Goal: Find specific page/section: Find specific page/section

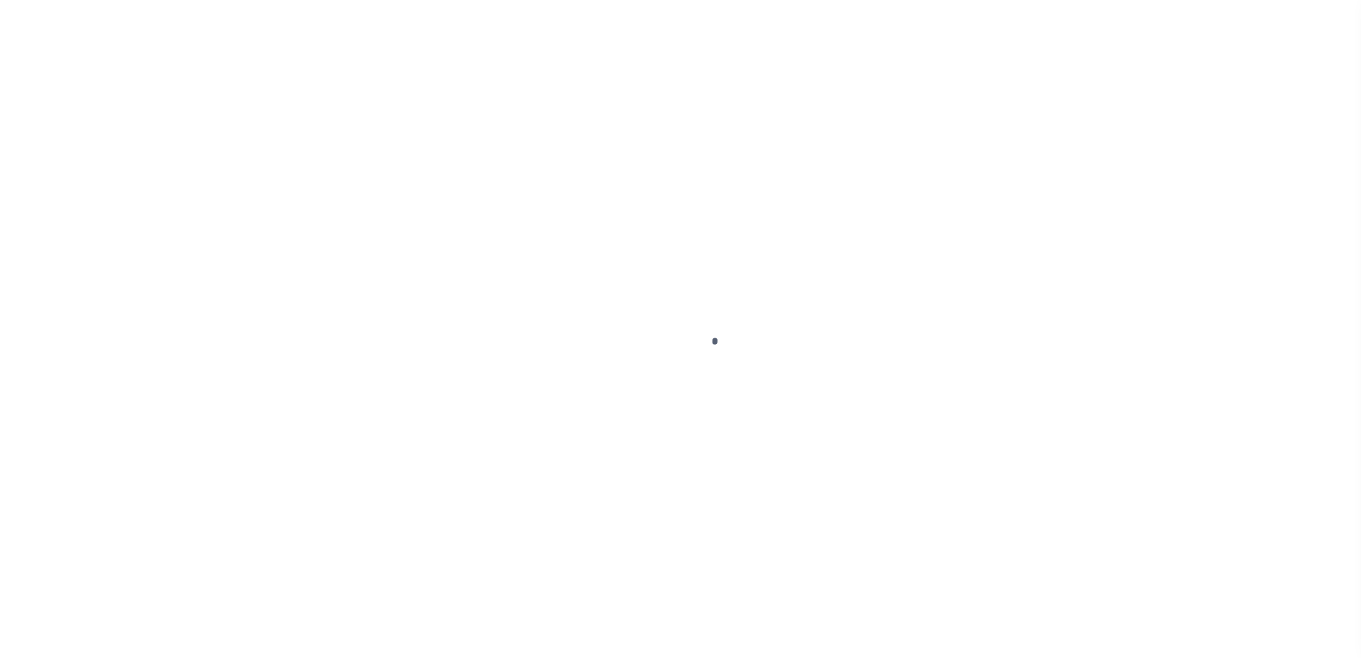
scroll to position [36, 0]
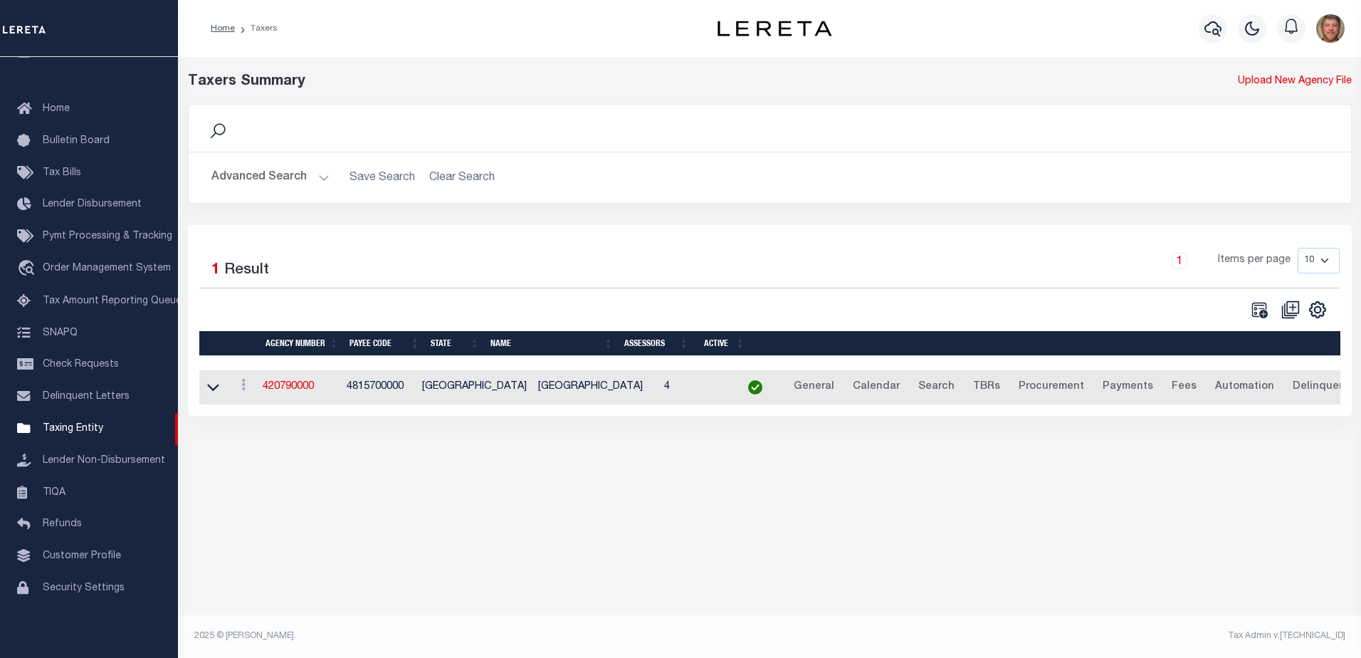
click at [281, 181] on button "Advanced Search" at bounding box center [270, 178] width 118 height 28
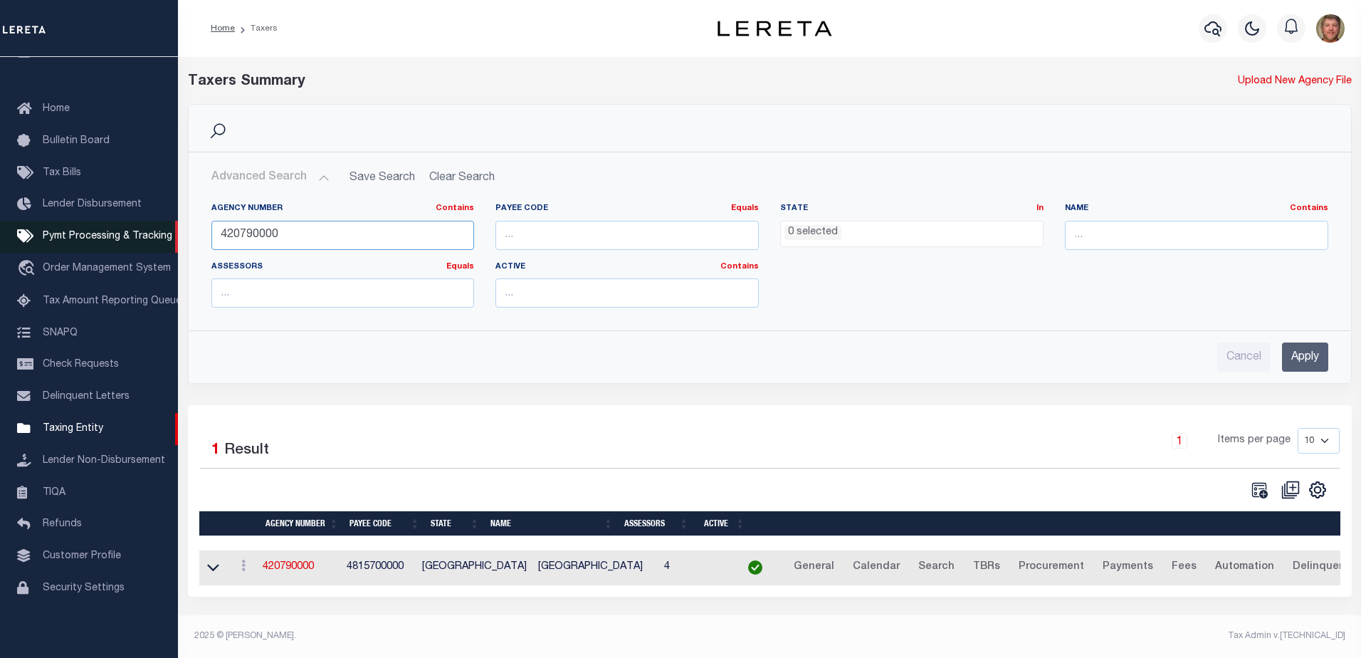
drag, startPoint x: 287, startPoint y: 229, endPoint x: 145, endPoint y: 234, distance: 142.5
click at [145, 234] on div "Home Taxers Profile" at bounding box center [680, 324] width 1361 height 649
type input "370021706"
click at [1320, 353] on input "Apply" at bounding box center [1305, 356] width 46 height 29
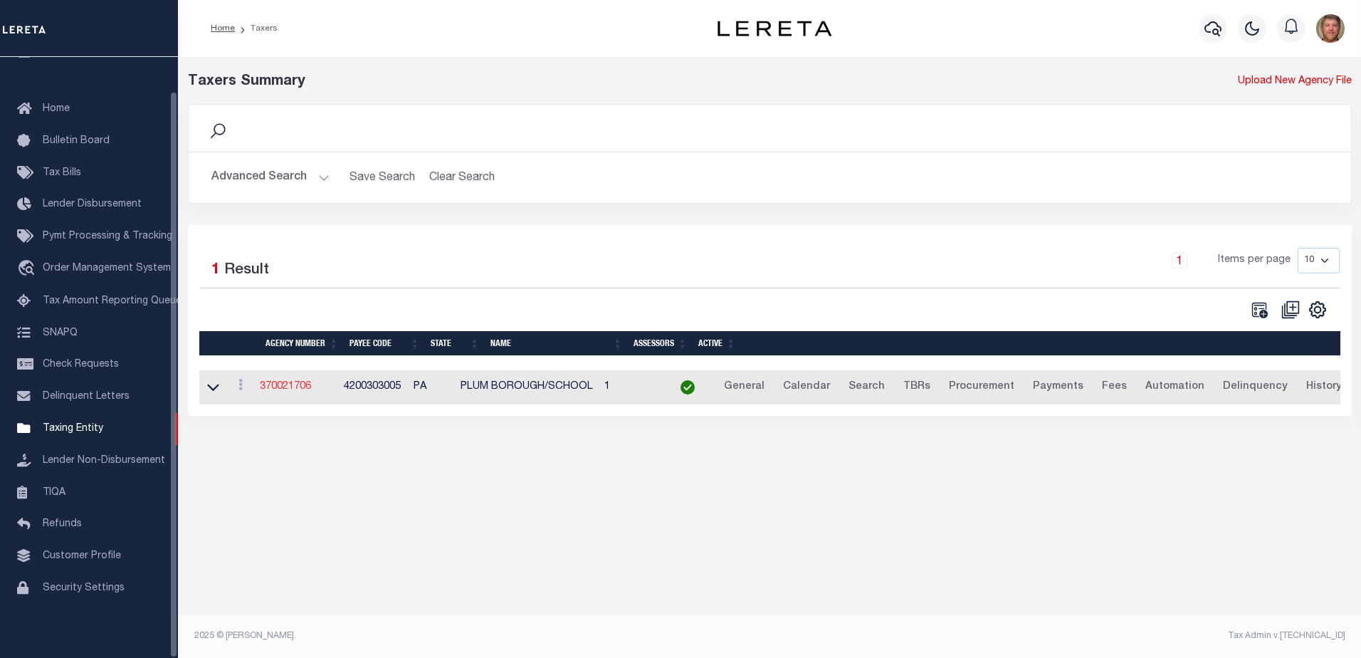
click at [276, 391] on link "370021706" at bounding box center [285, 387] width 51 height 10
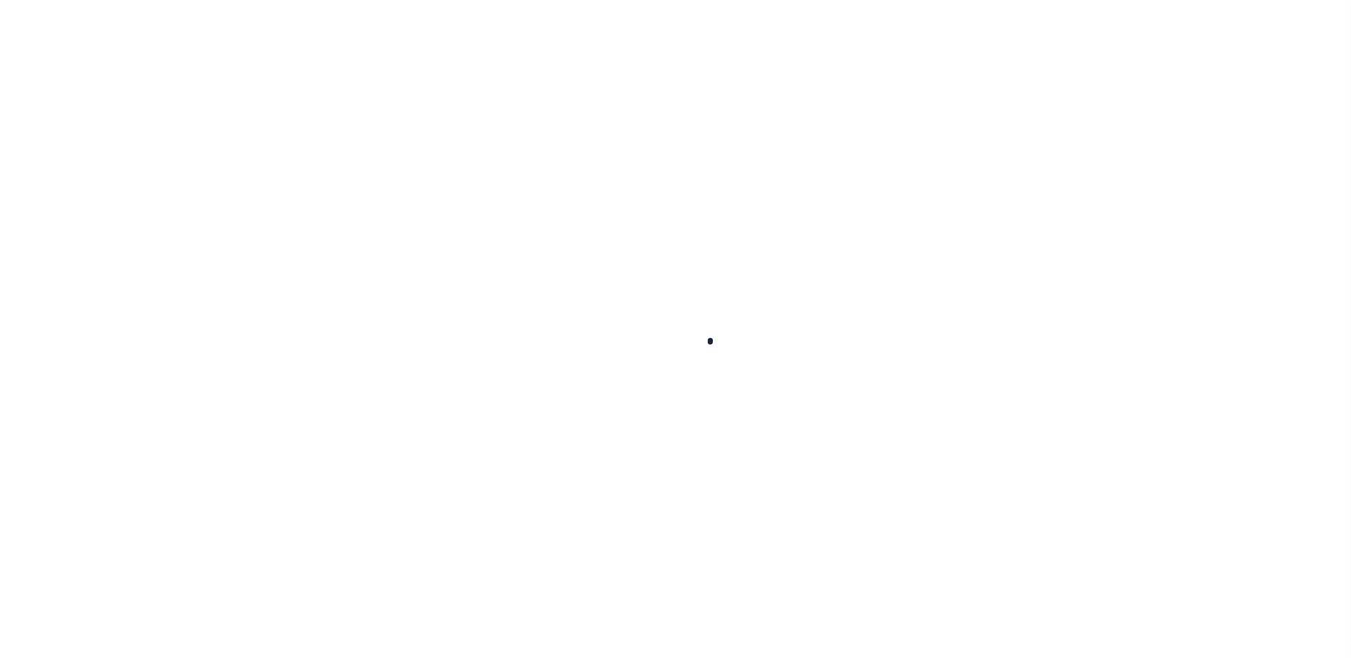
select select
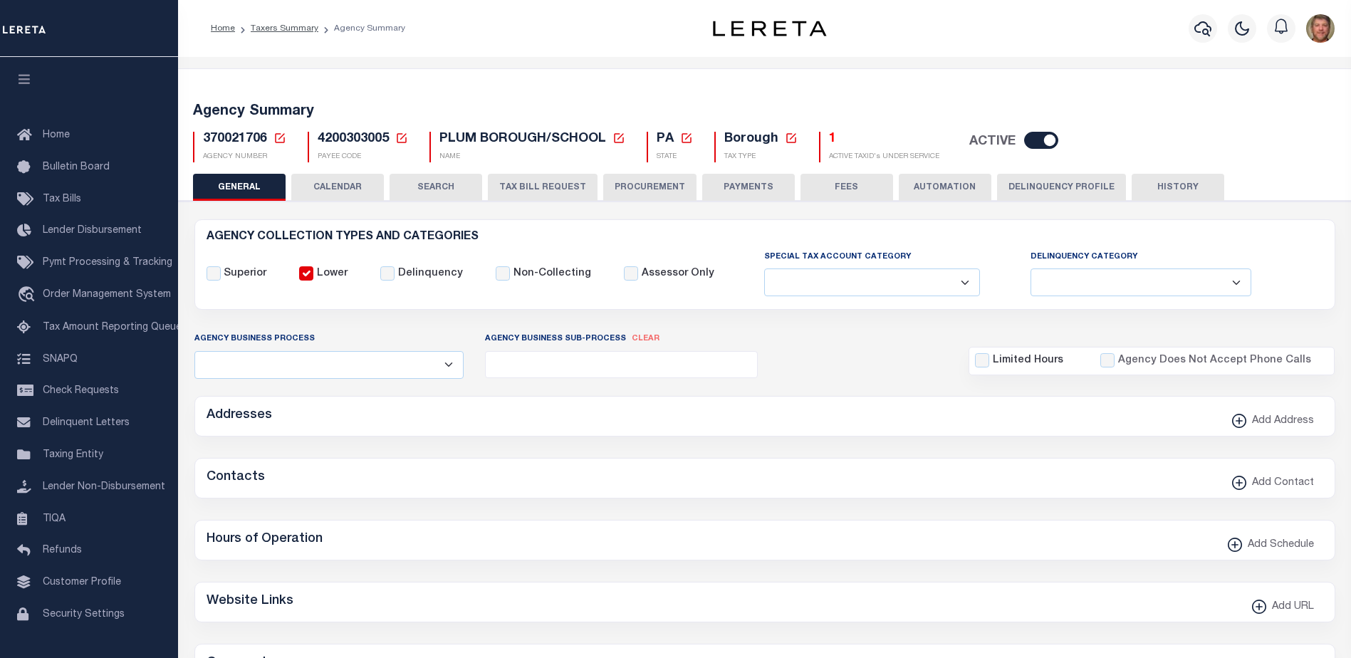
checkbox input "false"
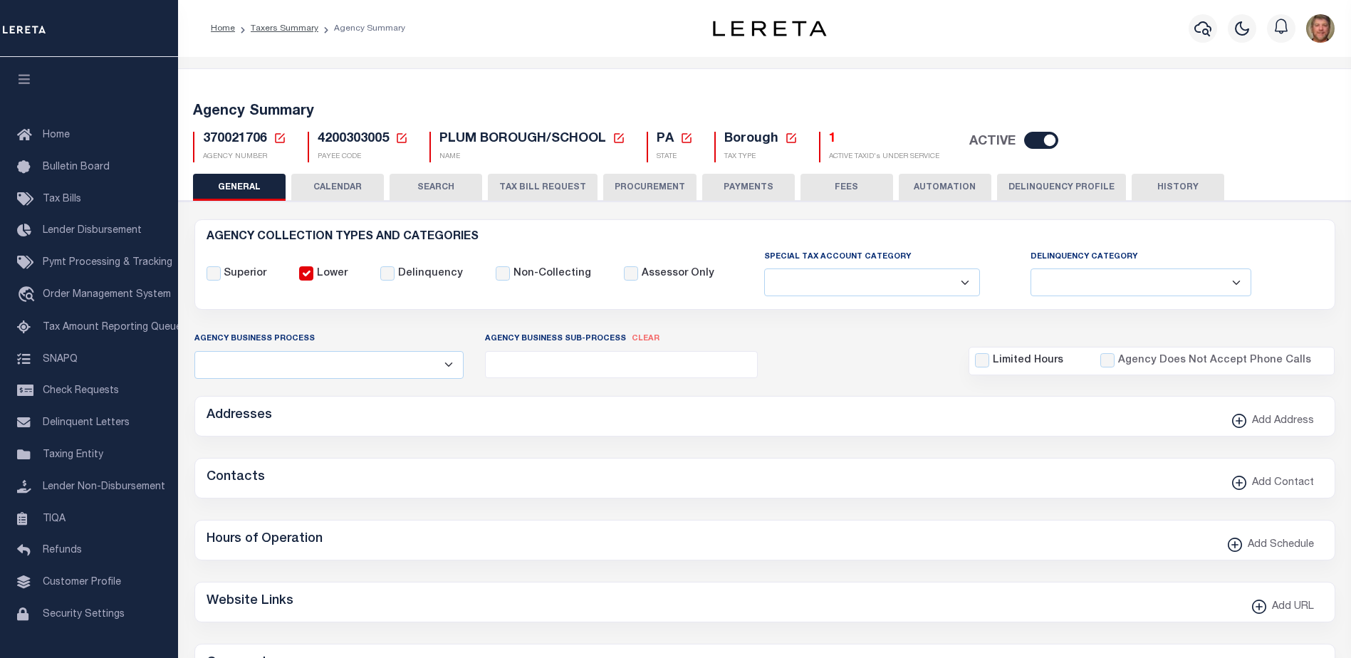
type input "4200303005"
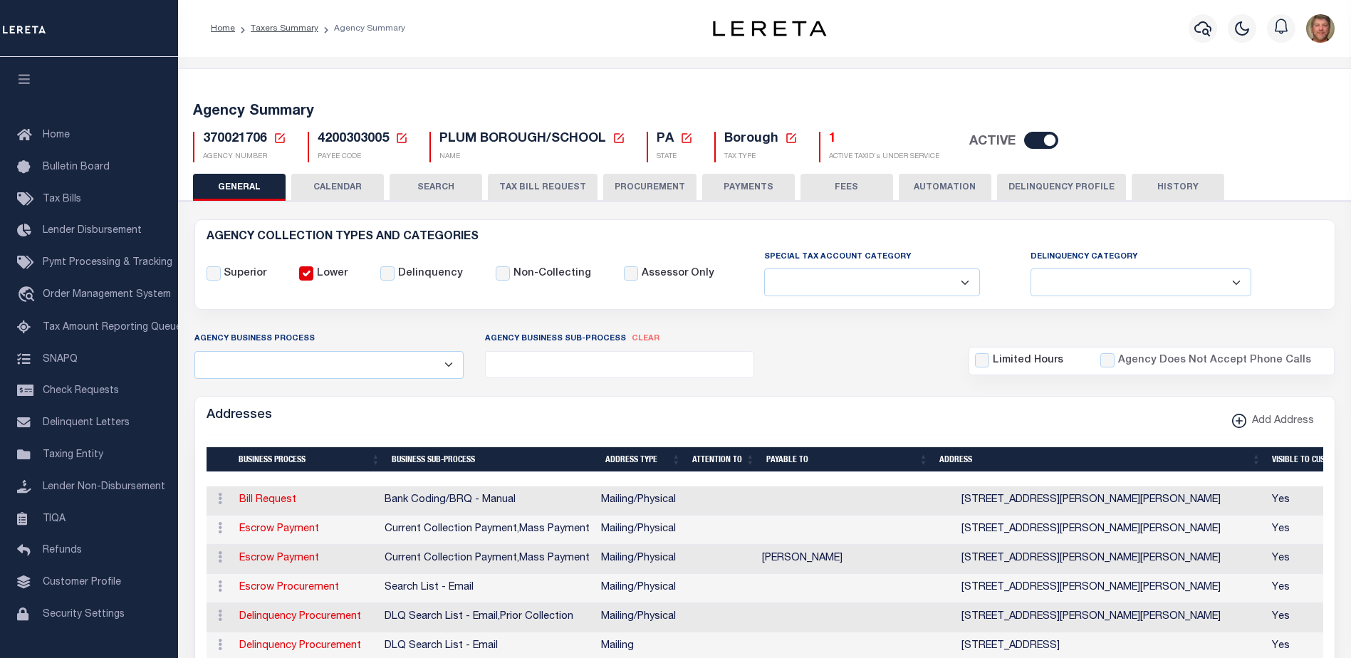
click at [850, 157] on p "ACTIVE TAXID's UNDER SERVICE" at bounding box center [884, 157] width 110 height 11
click at [832, 139] on h5 "1" at bounding box center [884, 140] width 110 height 16
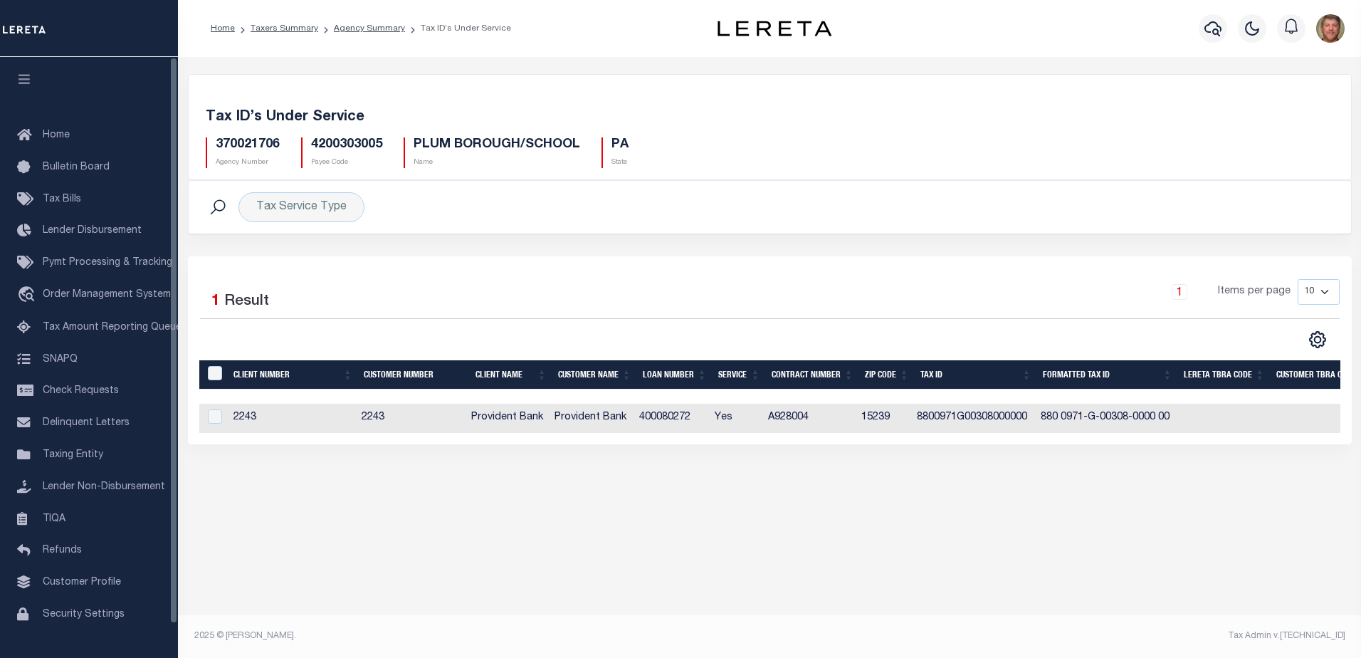
click at [282, 513] on div "Tax Account Transfer Transfer from Agency: Transfer to Agency: Calendar Section…" at bounding box center [769, 353] width 1183 height 592
